Goal: Transaction & Acquisition: Purchase product/service

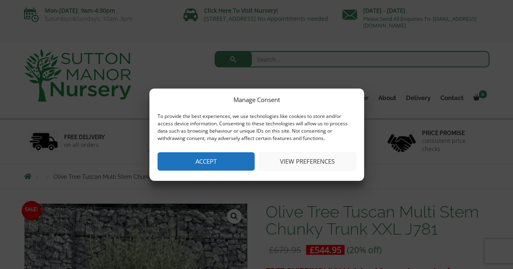
click at [215, 160] on button "Accept" at bounding box center [205, 161] width 97 height 18
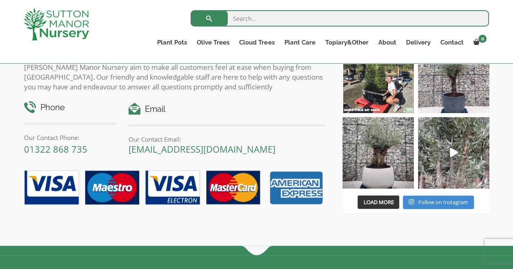
scroll to position [1020, 0]
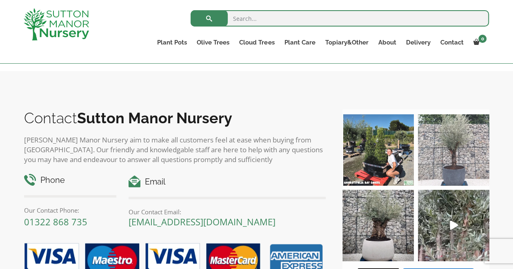
click at [458, 154] on img at bounding box center [453, 149] width 71 height 71
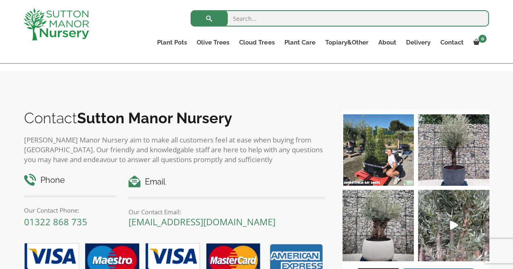
click at [250, 19] on input "search" at bounding box center [339, 18] width 298 height 16
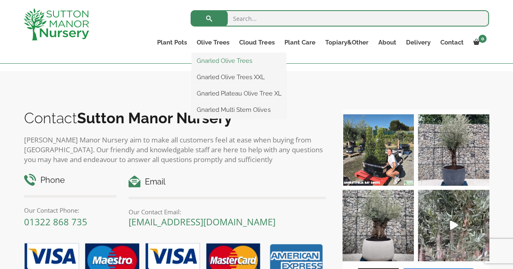
click at [205, 62] on link "Gnarled Olive Trees" at bounding box center [239, 61] width 94 height 12
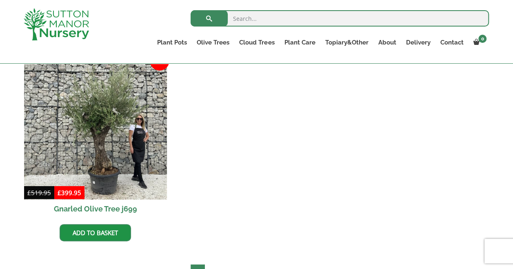
scroll to position [979, 0]
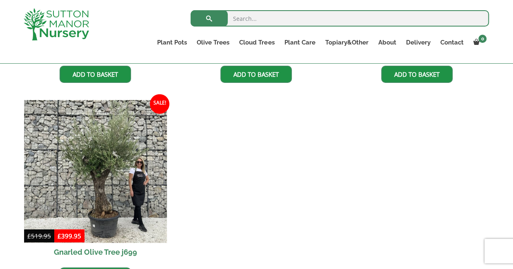
click at [247, 14] on input "search" at bounding box center [339, 18] width 298 height 16
type input "Tuscan"
click at [190, 10] on button "submit" at bounding box center [208, 18] width 37 height 16
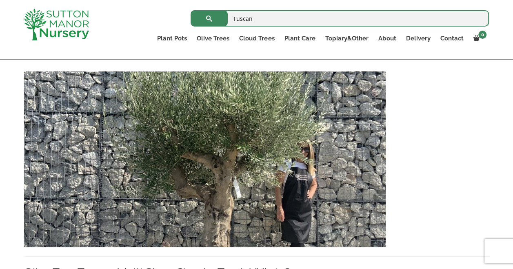
scroll to position [571, 0]
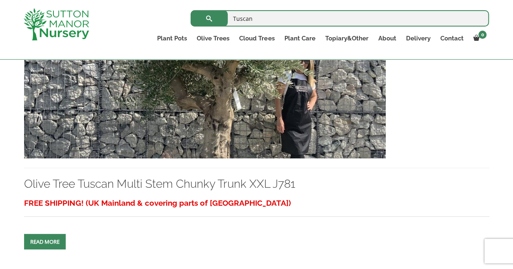
click at [45, 241] on span at bounding box center [45, 241] width 0 height 0
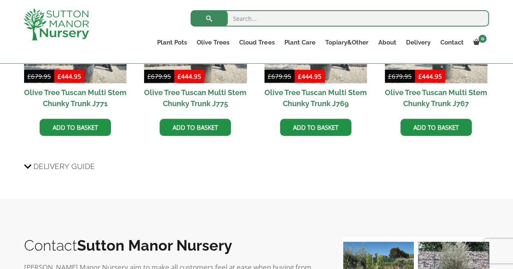
scroll to position [979, 0]
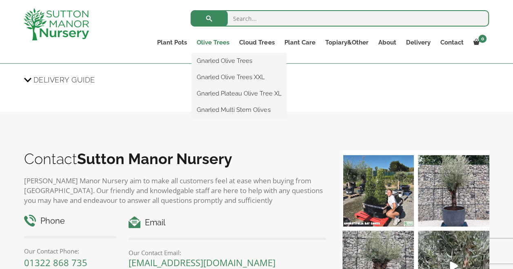
click at [208, 40] on link "Olive Trees" at bounding box center [213, 42] width 42 height 11
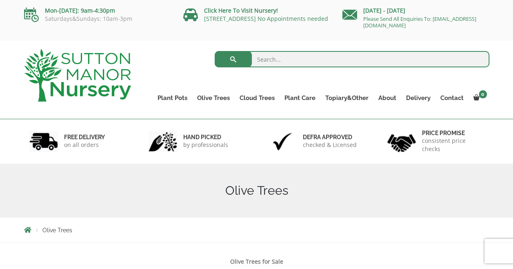
click at [265, 193] on h1 "Olive Trees" at bounding box center [256, 190] width 465 height 15
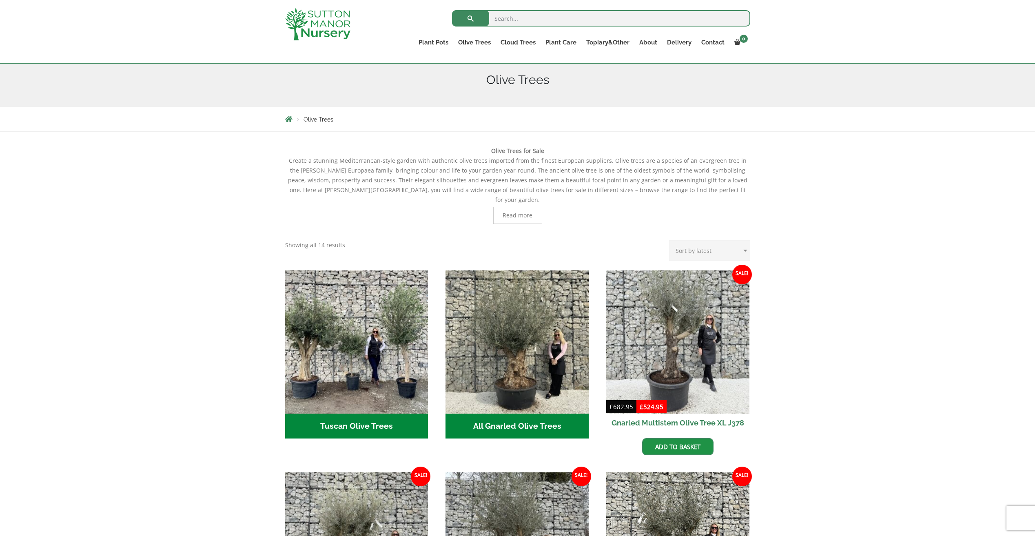
scroll to position [163, 0]
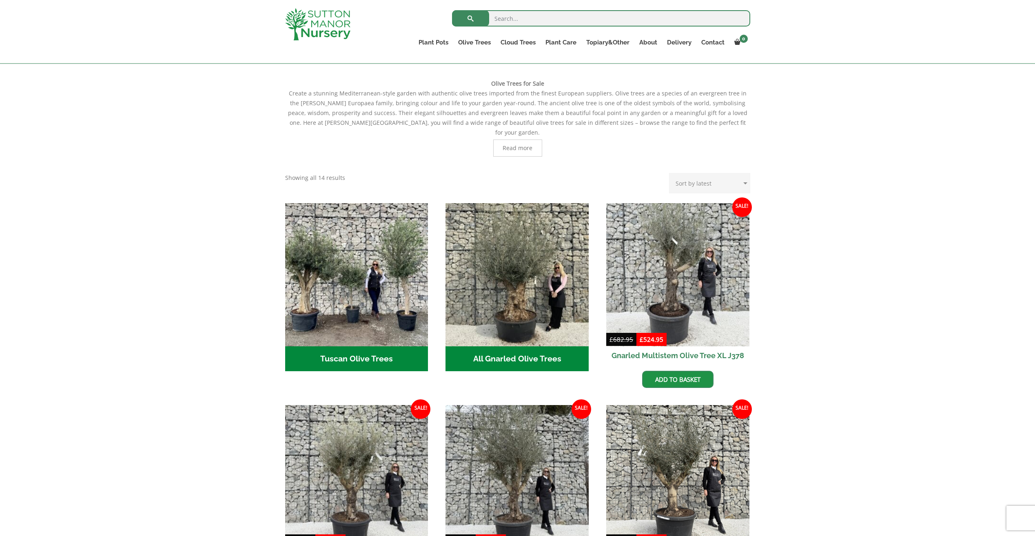
click at [363, 268] on h2 "Tuscan Olive Trees (6)" at bounding box center [356, 358] width 143 height 25
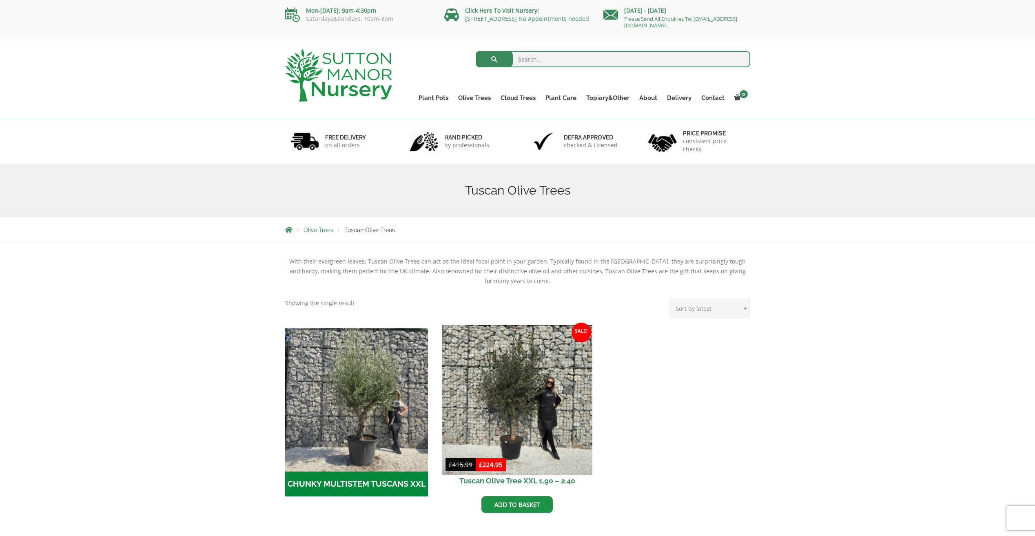
click at [522, 396] on img at bounding box center [517, 400] width 150 height 150
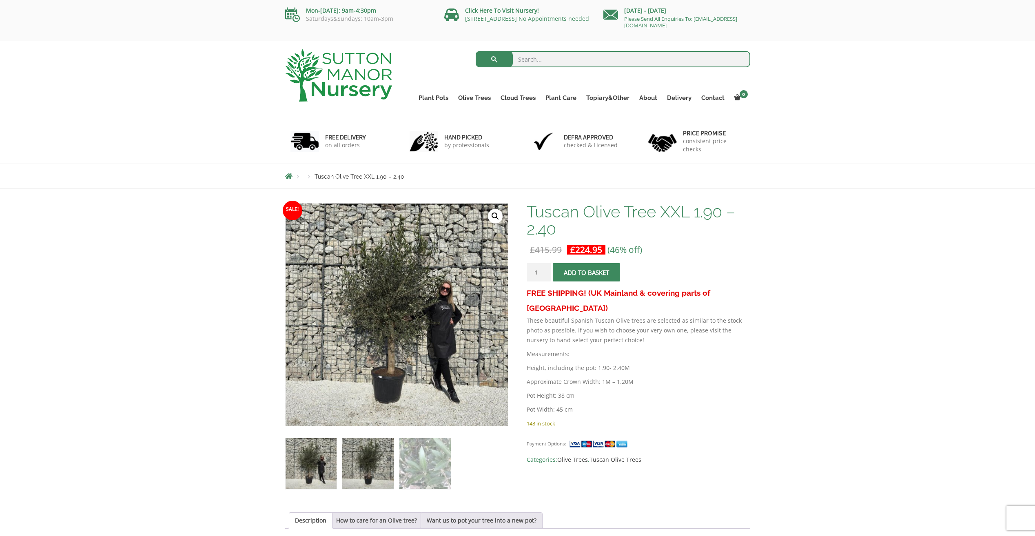
click at [381, 475] on img at bounding box center [367, 463] width 51 height 51
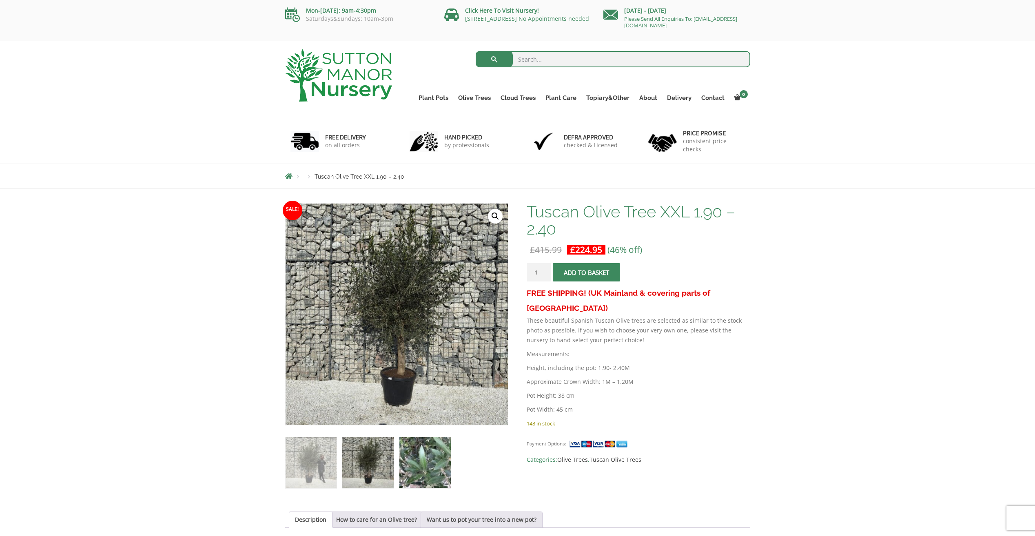
click at [429, 461] on img at bounding box center [424, 462] width 51 height 51
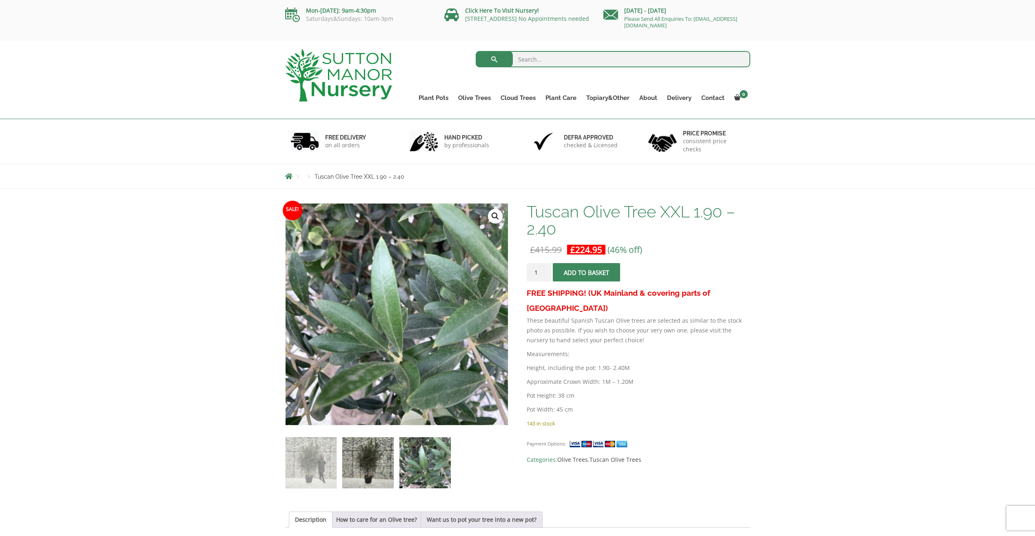
click at [368, 470] on img at bounding box center [367, 462] width 51 height 51
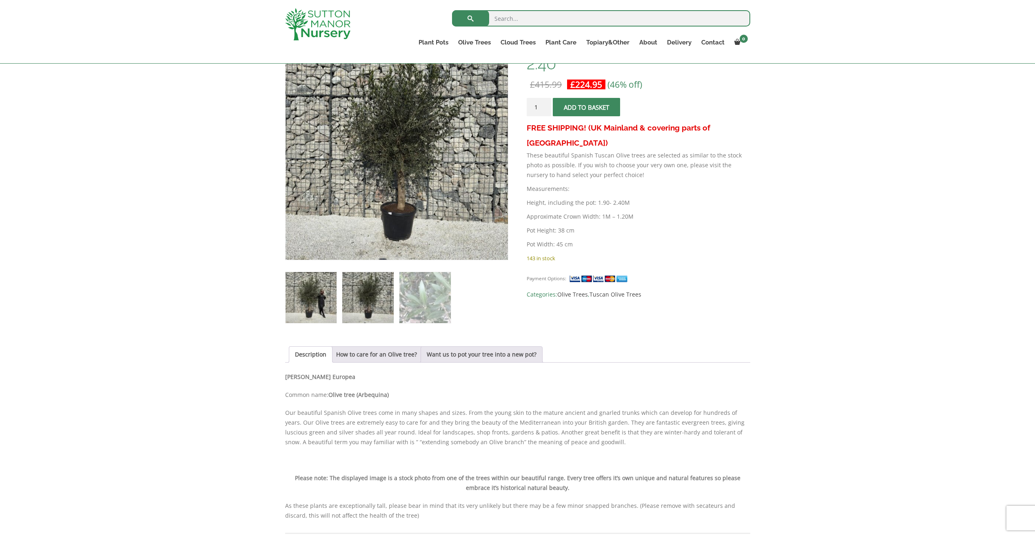
scroll to position [163, 0]
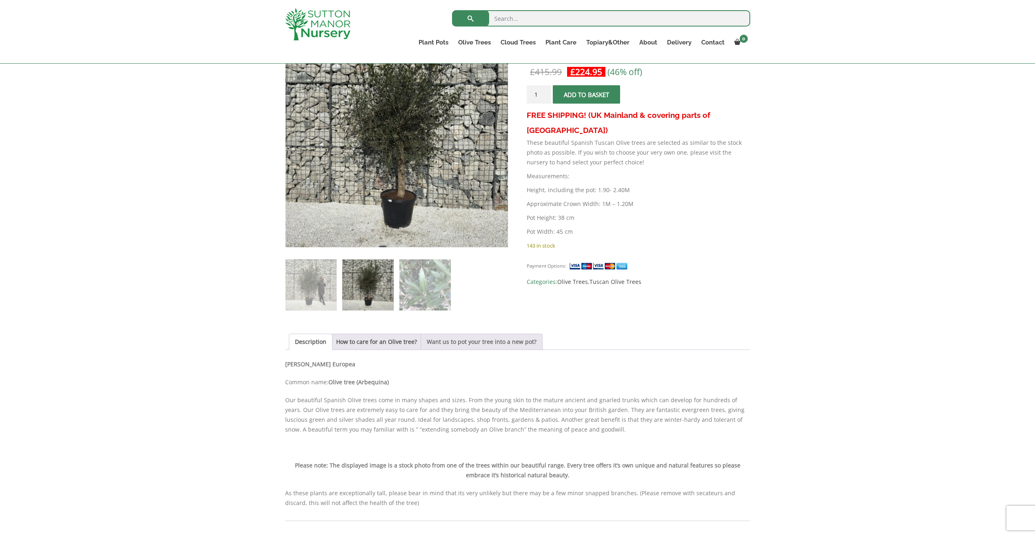
click at [476, 344] on link "Want us to pot your tree into a new pot?" at bounding box center [482, 342] width 110 height 16
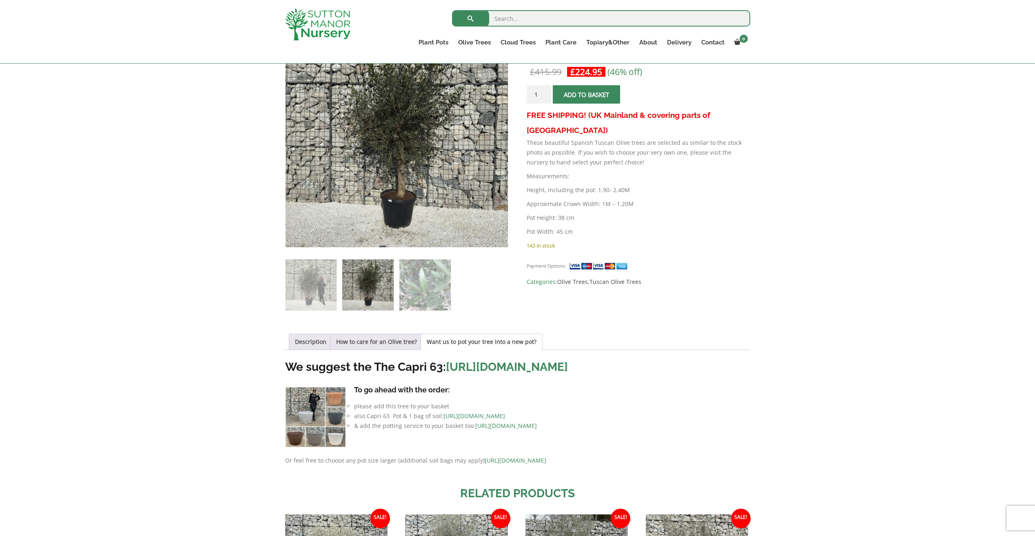
click at [534, 365] on link "https://www.suttonmanornursery.co.uk/to-view-all-colours-of-the-capri-63-pots/" at bounding box center [507, 366] width 122 height 13
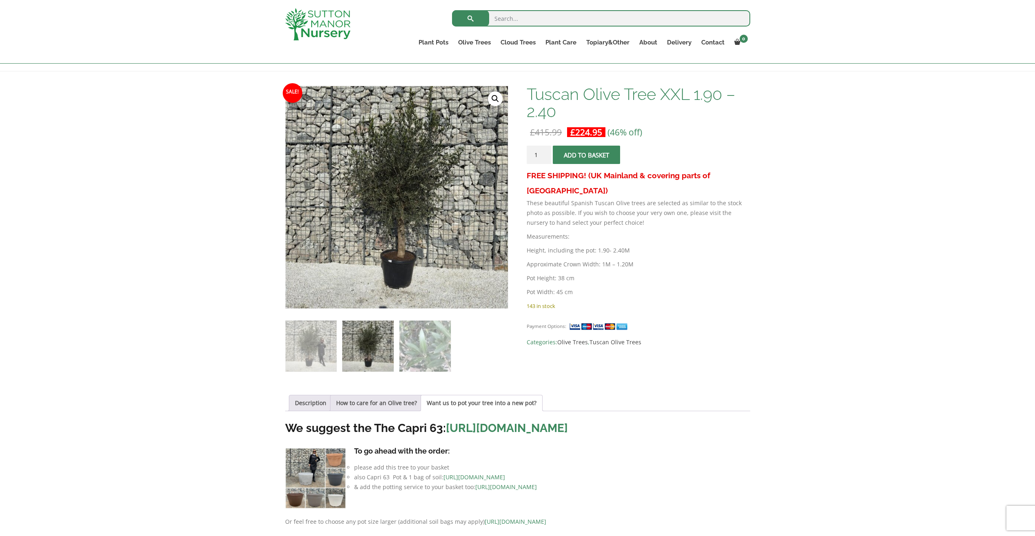
scroll to position [41, 0]
